Goal: Task Accomplishment & Management: Manage account settings

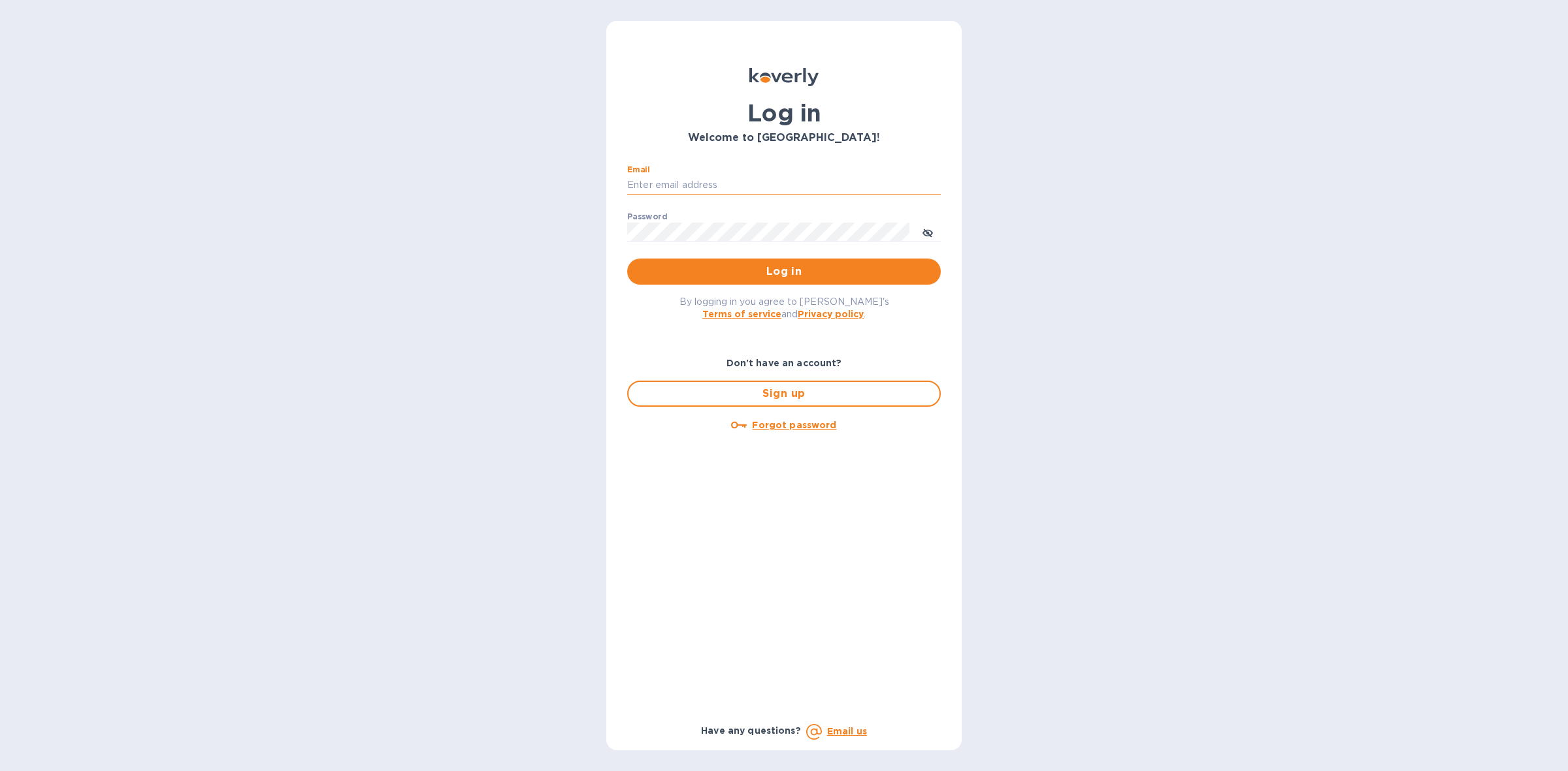
click at [673, 178] on input "Email" at bounding box center [784, 185] width 314 height 19
type input "[PERSON_NAME][EMAIL_ADDRESS][DOMAIN_NAME]"
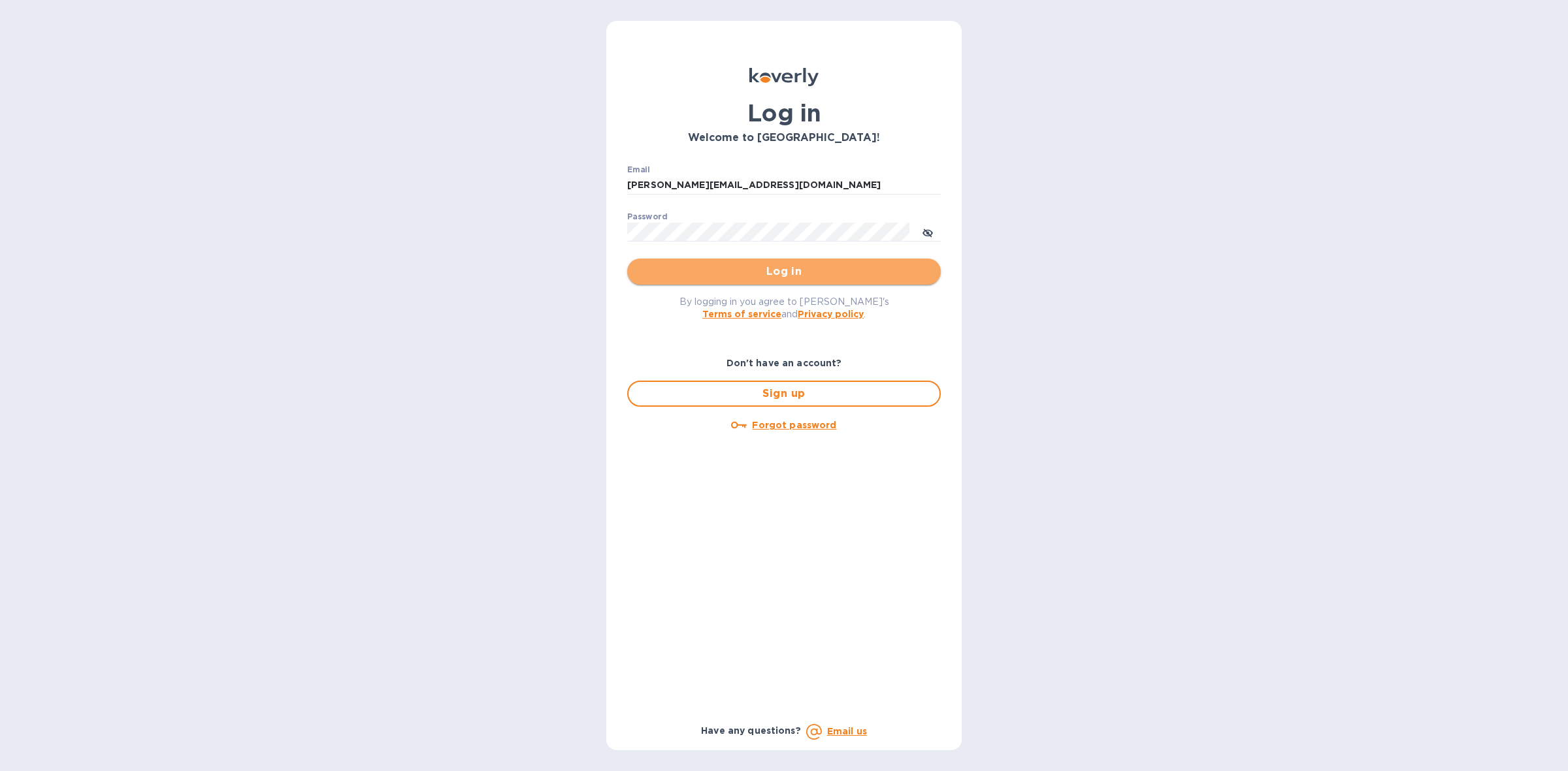
click at [735, 273] on span "Log in" at bounding box center [784, 272] width 293 height 16
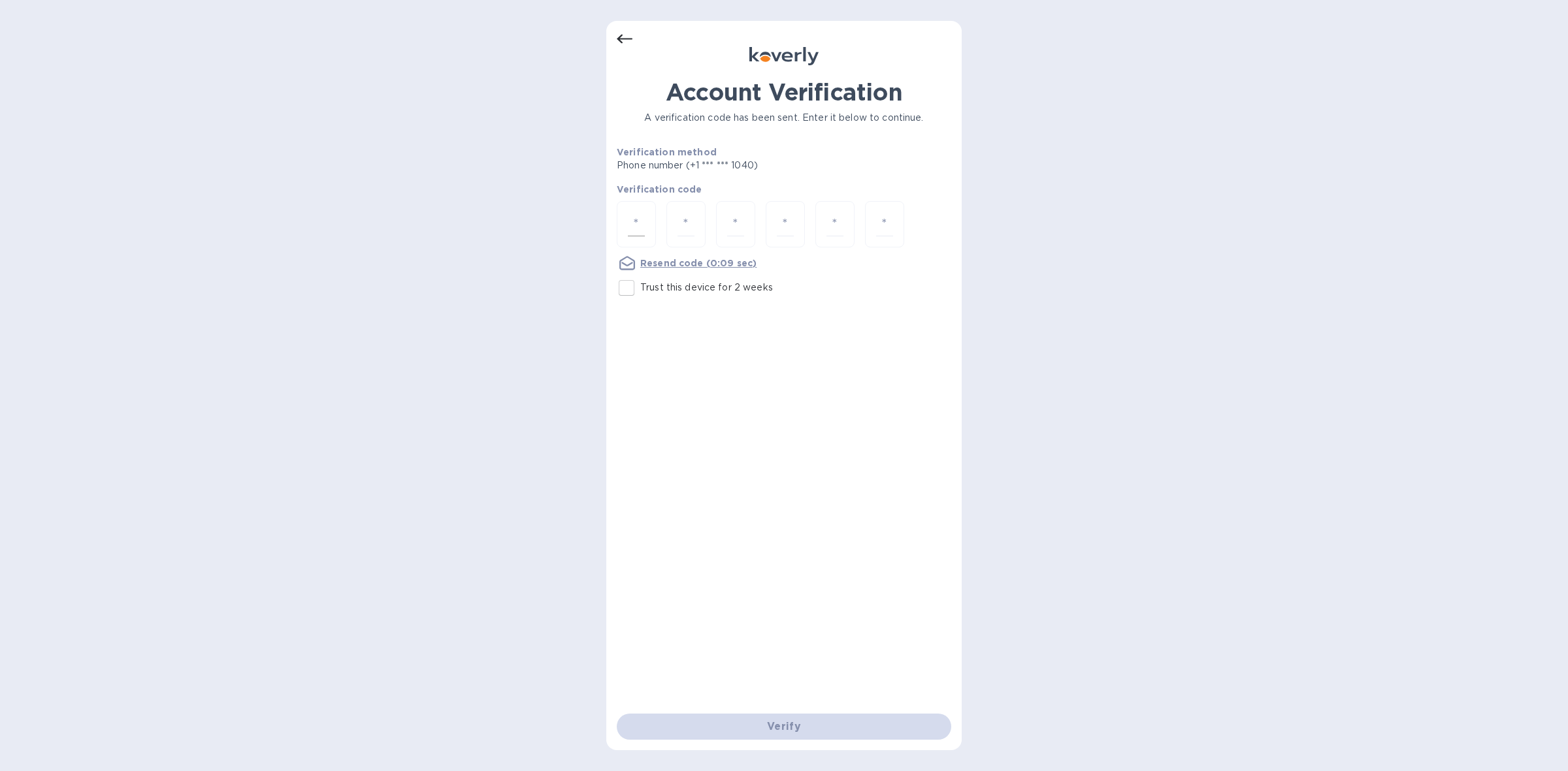
click at [641, 228] on input "number" at bounding box center [636, 224] width 17 height 24
type input "9"
type input "7"
type input "1"
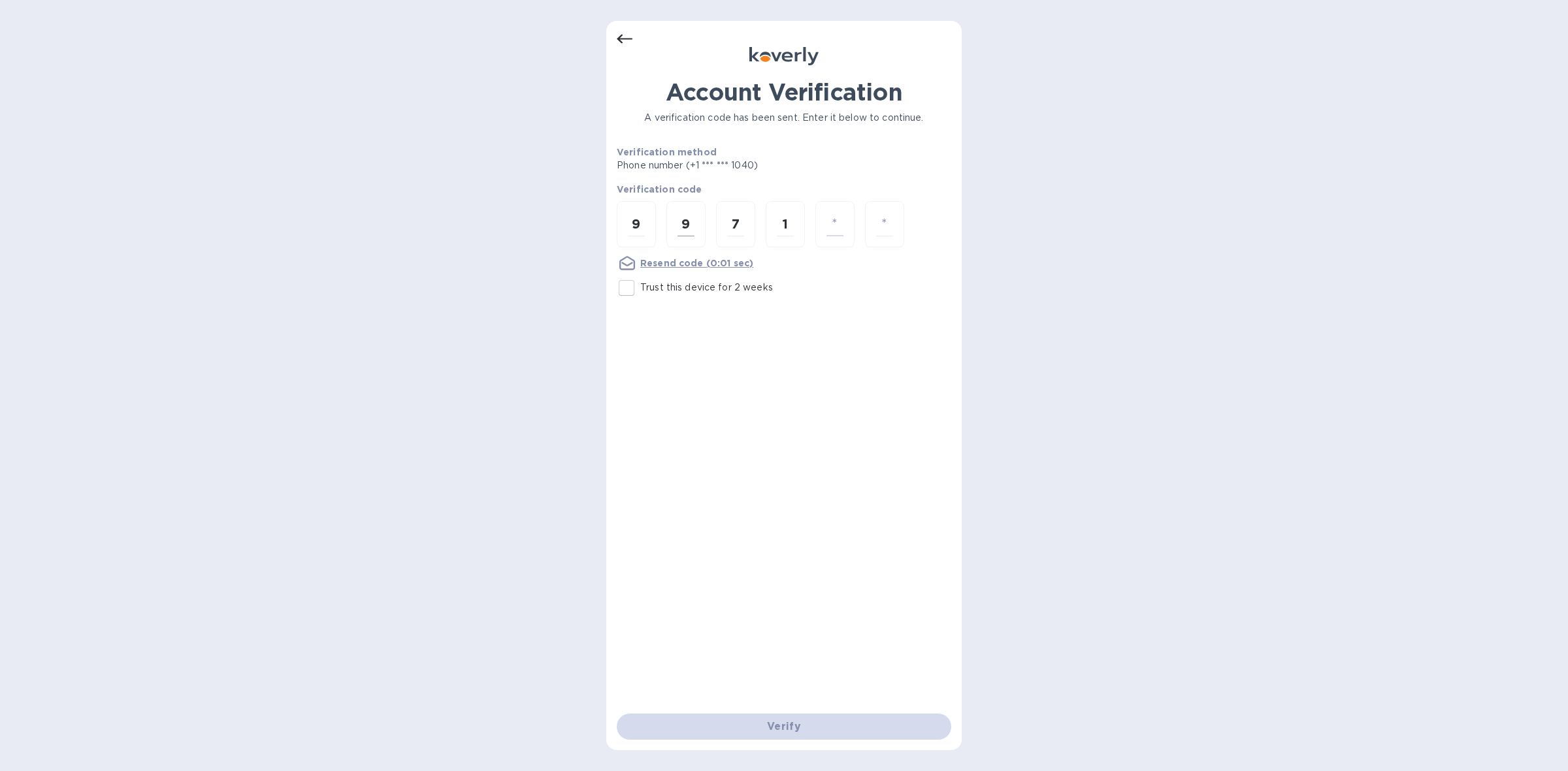
type input "0"
type input "3"
